Goal: Communication & Community: Connect with others

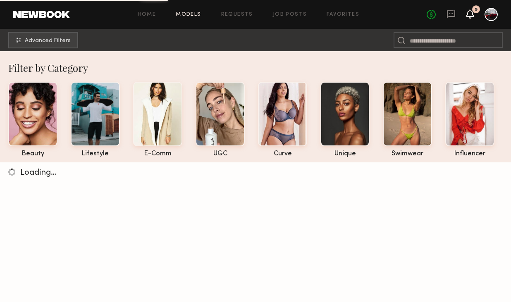
click at [469, 14] on icon at bounding box center [470, 14] width 7 height 6
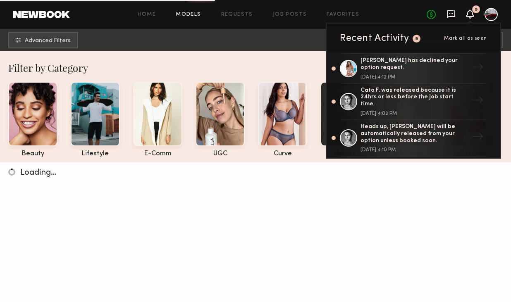
click at [451, 12] on icon at bounding box center [451, 14] width 9 height 9
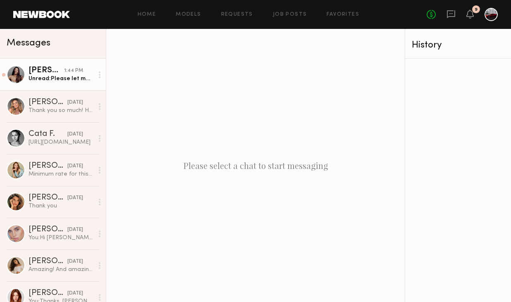
click at [61, 74] on div "[PERSON_NAME]" at bounding box center [47, 71] width 36 height 8
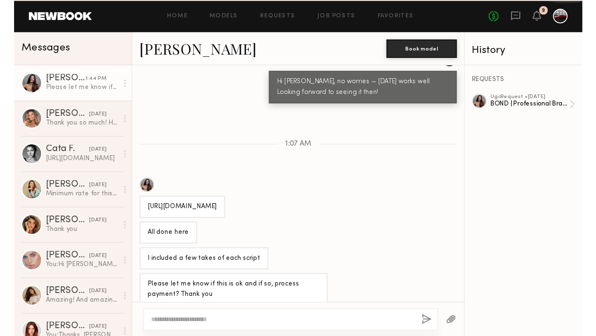
scroll to position [435, 0]
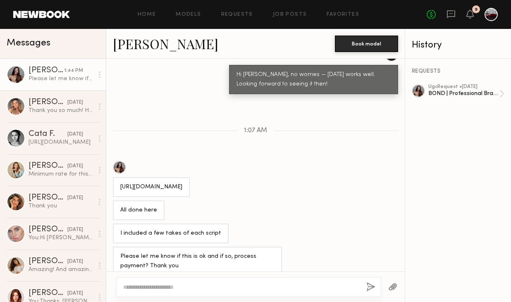
drag, startPoint x: 201, startPoint y: 175, endPoint x: 109, endPoint y: 176, distance: 91.4
click at [109, 176] on div "[URL][DOMAIN_NAME]" at bounding box center [255, 179] width 299 height 36
copy div "[URL][DOMAIN_NAME]"
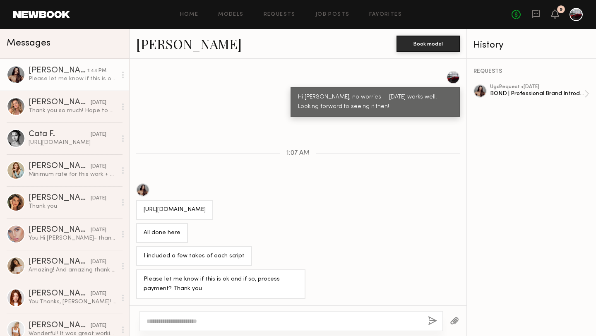
scroll to position [402, 0]
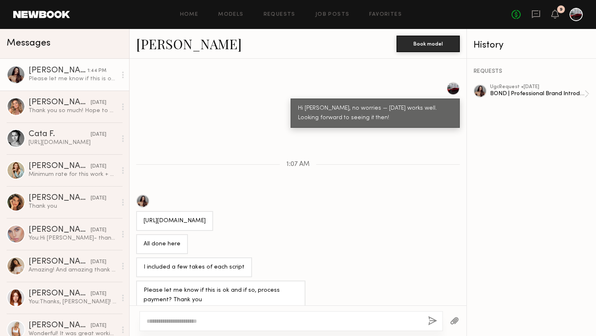
click at [511, 17] on div "No fees up to $5,000 9" at bounding box center [546, 14] width 71 height 13
click at [511, 17] on icon at bounding box center [554, 14] width 7 height 9
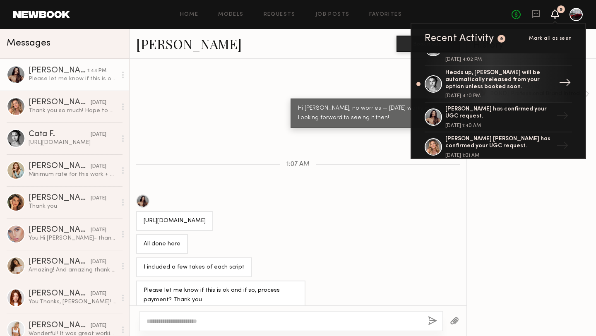
scroll to position [57, 0]
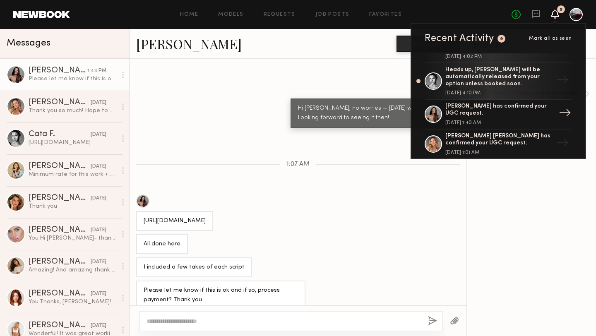
click at [486, 105] on div "[PERSON_NAME] has confirmed your UGC request." at bounding box center [499, 110] width 108 height 14
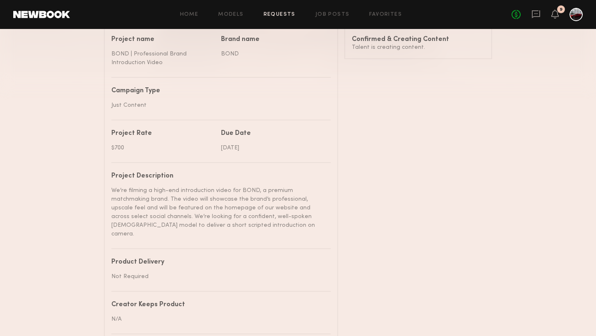
scroll to position [250, 0]
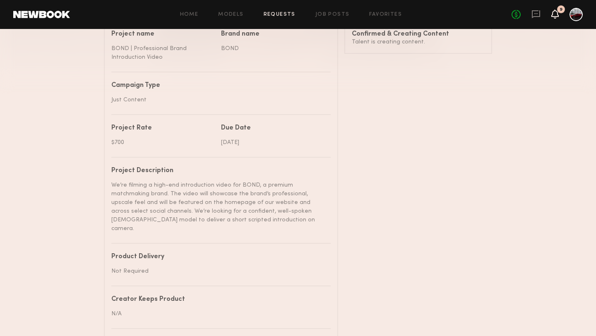
click at [511, 15] on icon at bounding box center [554, 14] width 7 height 6
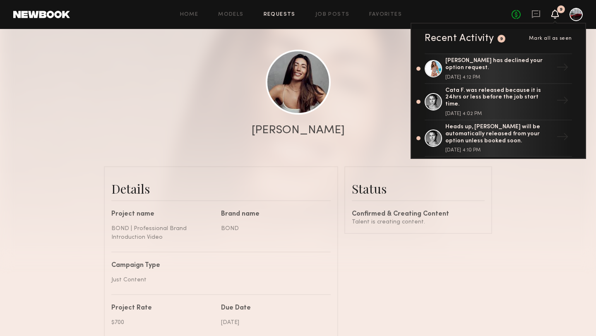
scroll to position [0, 0]
